Goal: Learn about a topic: Learn about a topic

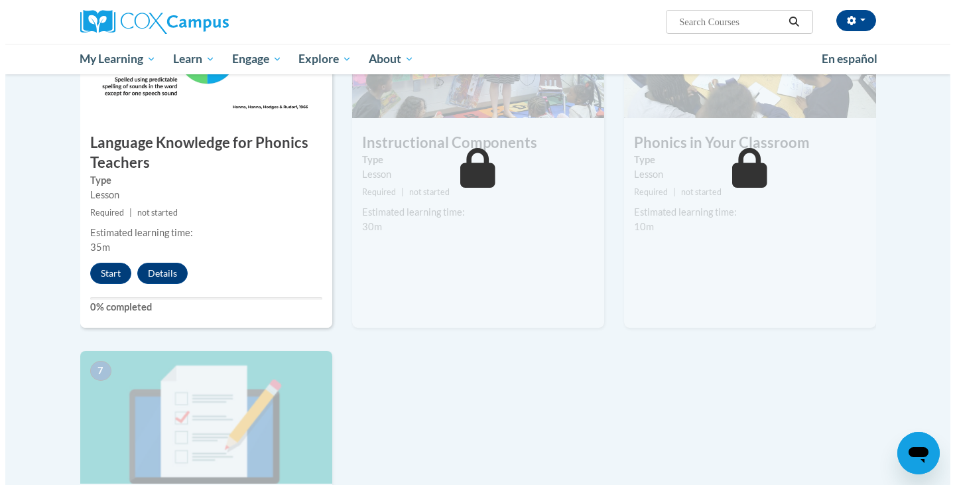
scroll to position [709, 0]
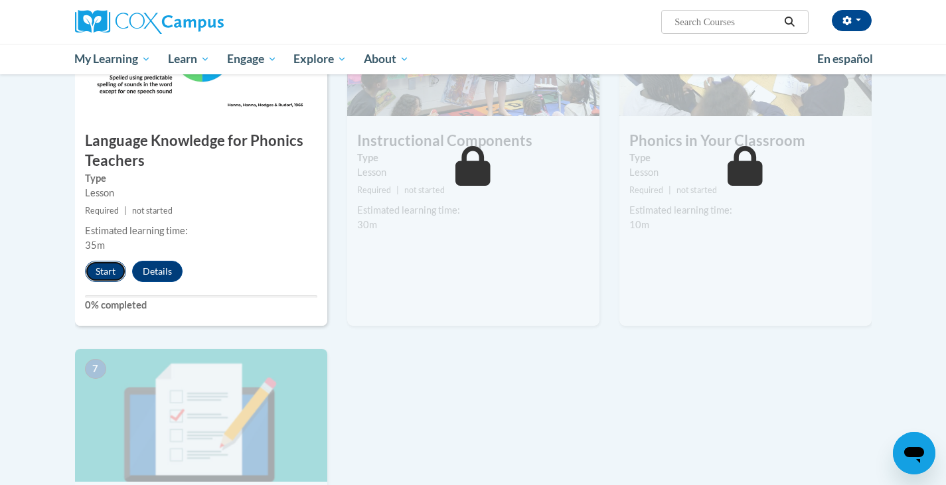
click at [99, 282] on button "Start" at bounding box center [105, 271] width 41 height 21
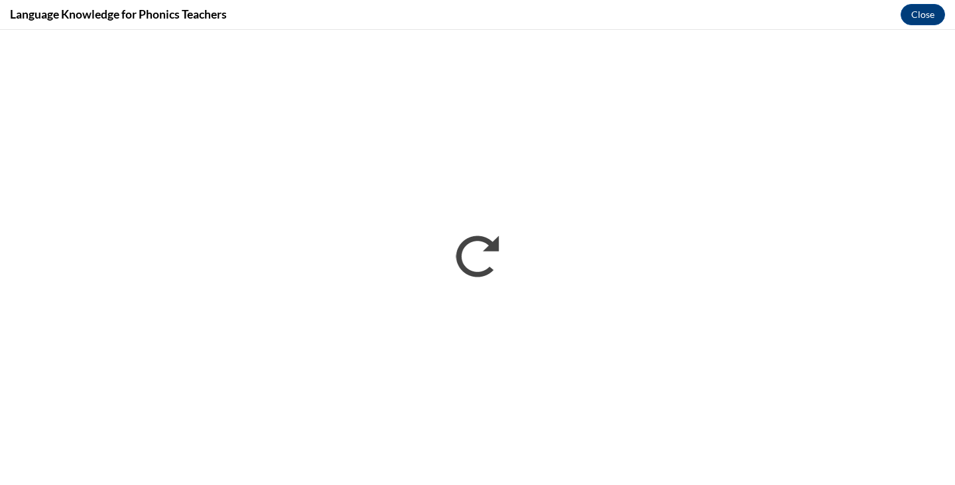
scroll to position [0, 0]
